Goal: Task Accomplishment & Management: Complete application form

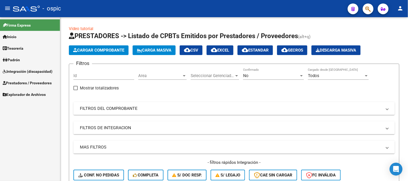
scroll to position [16, 0]
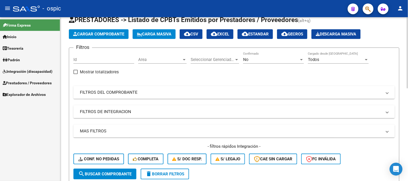
click at [172, 178] on button "delete Borrar Filtros" at bounding box center [165, 174] width 48 height 11
drag, startPoint x: 181, startPoint y: 171, endPoint x: 44, endPoint y: 119, distance: 146.1
click at [178, 171] on button "delete Borrar Filtros" at bounding box center [165, 174] width 48 height 11
click at [27, 95] on span "Explorador de Archivos" at bounding box center [24, 95] width 43 height 6
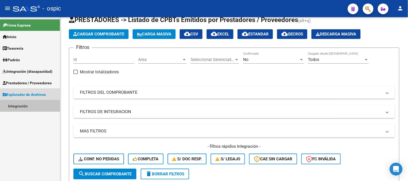
click at [26, 105] on link "Integración" at bounding box center [30, 106] width 60 height 12
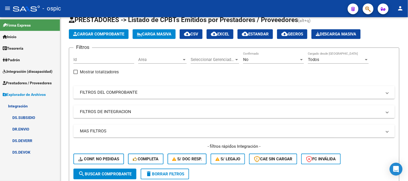
click at [31, 149] on link "DS.DEVOK" at bounding box center [30, 153] width 60 height 12
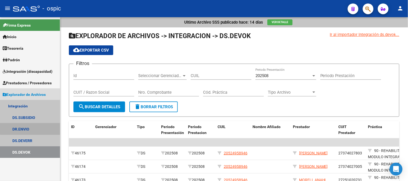
click at [37, 126] on link "DR.ENVIO" at bounding box center [30, 130] width 60 height 12
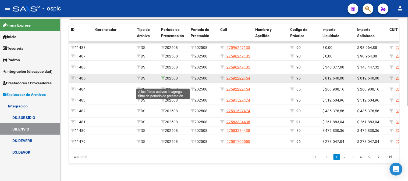
scroll to position [138, 0]
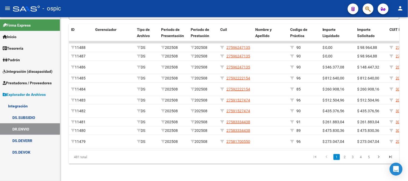
click at [26, 153] on link "DS.DEVOK" at bounding box center [30, 153] width 60 height 12
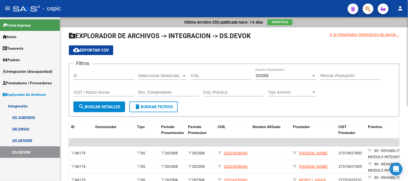
click at [165, 108] on span "delete Borrar Filtros" at bounding box center [153, 107] width 39 height 5
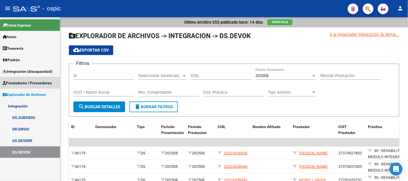
click at [26, 83] on span "Prestadores / Proveedores" at bounding box center [27, 83] width 49 height 6
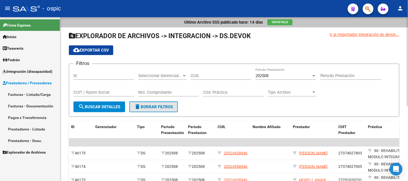
click at [145, 106] on span "delete Borrar Filtros" at bounding box center [153, 107] width 39 height 5
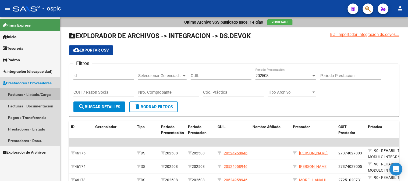
click at [33, 93] on link "Facturas - Listado/Carga" at bounding box center [30, 95] width 60 height 12
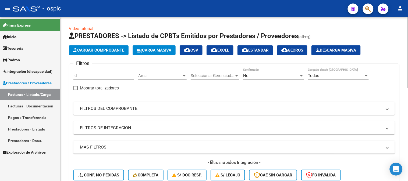
click at [112, 113] on mat-expansion-panel-header "FILTROS DEL COMPROBANTE" at bounding box center [234, 108] width 322 height 13
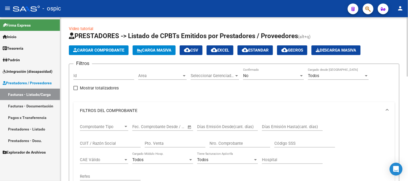
drag, startPoint x: 123, startPoint y: 144, endPoint x: 142, endPoint y: 139, distance: 19.4
click at [123, 145] on input "CUIT / Razón Social" at bounding box center [110, 143] width 61 height 5
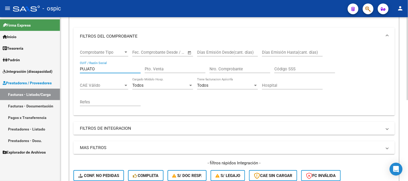
scroll to position [69, 0]
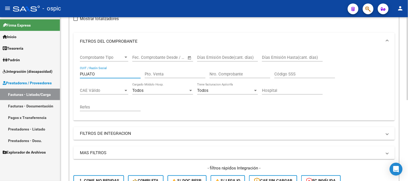
drag, startPoint x: 86, startPoint y: 76, endPoint x: 75, endPoint y: 67, distance: 14.2
click at [57, 76] on mat-sidenav-container "Firma Express Inicio Calendario SSS Instructivos Contacto OS Tesorería Extracto…" at bounding box center [204, 99] width 408 height 164
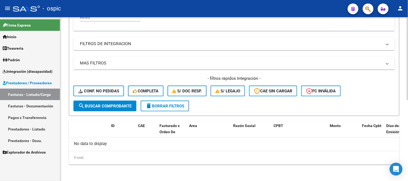
click at [117, 100] on div "- filtros rápidos Integración - Conf. no pedidas Completa S/ Doc Resp. S/ legaj…" at bounding box center [234, 88] width 322 height 25
click at [118, 104] on span "search Buscar Comprobante" at bounding box center [104, 106] width 53 height 5
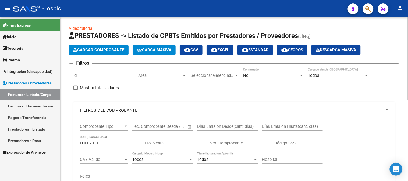
scroll to position [0, 0]
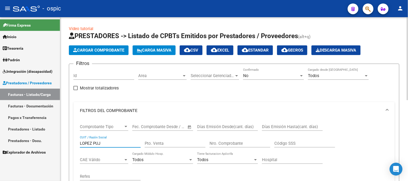
drag, startPoint x: 108, startPoint y: 144, endPoint x: 96, endPoint y: 139, distance: 13.3
click at [94, 144] on input "LOPEZ PUJ" at bounding box center [110, 143] width 61 height 5
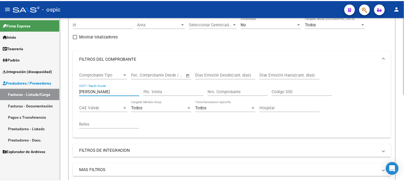
scroll to position [179, 0]
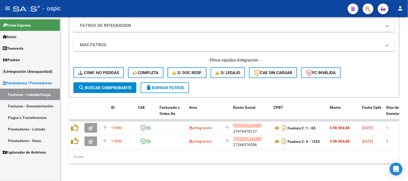
type input "[PERSON_NAME]"
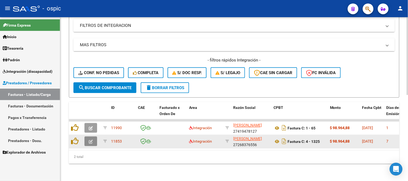
click at [94, 140] on button "button" at bounding box center [90, 142] width 13 height 10
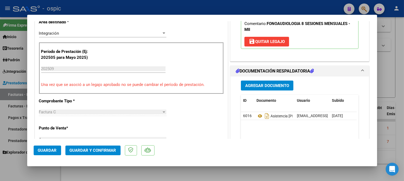
scroll to position [129, 0]
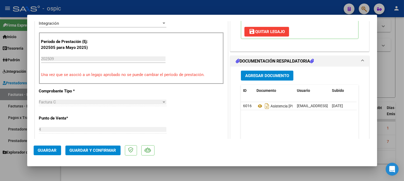
type input "$ 0,00"
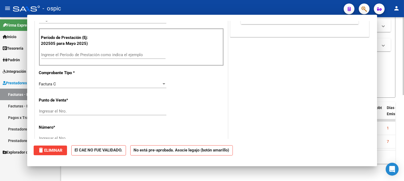
scroll to position [0, 0]
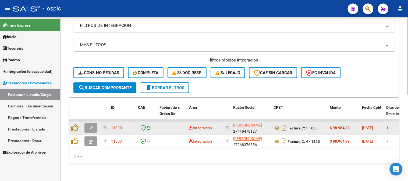
click at [92, 127] on icon "button" at bounding box center [91, 129] width 4 height 4
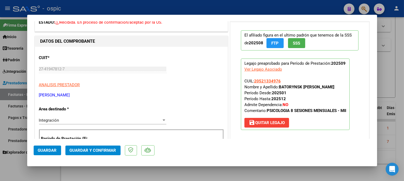
scroll to position [119, 0]
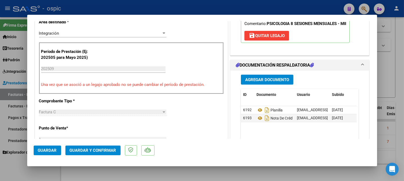
type input "$ 0,00"
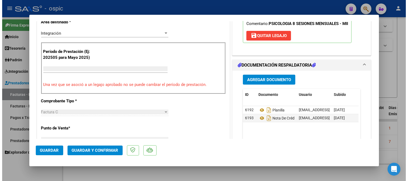
scroll to position [116, 0]
